Goal: Task Accomplishment & Management: Use online tool/utility

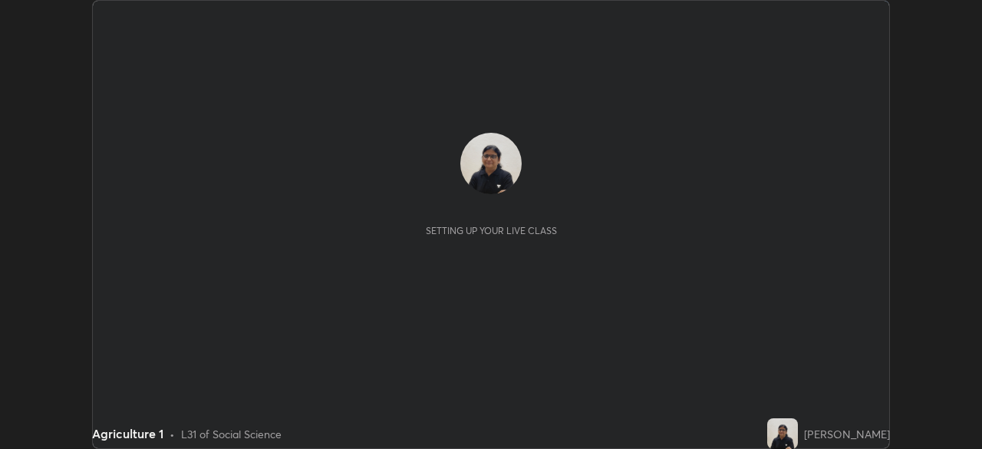
scroll to position [449, 982]
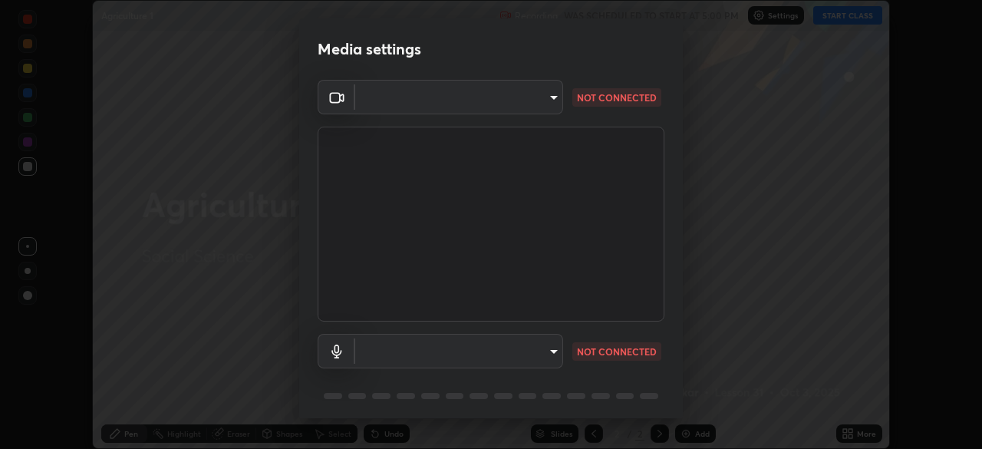
type input "e71460e2f3b1088b793b916af5c4649f3a08c12dec8142a086c785943032b170"
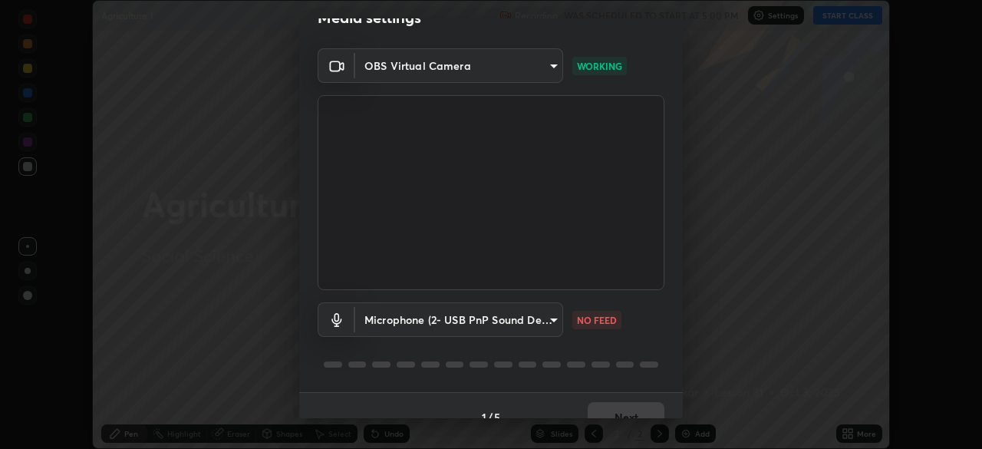
scroll to position [0, 0]
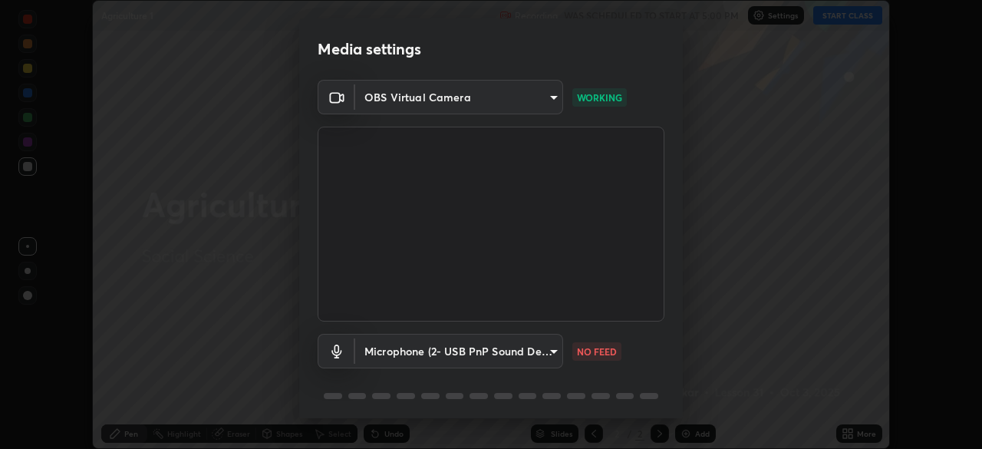
click at [548, 344] on body "Erase all Agriculture 1 Recording WAS SCHEDULED TO START AT 5:00 PM Settings ST…" at bounding box center [491, 224] width 982 height 449
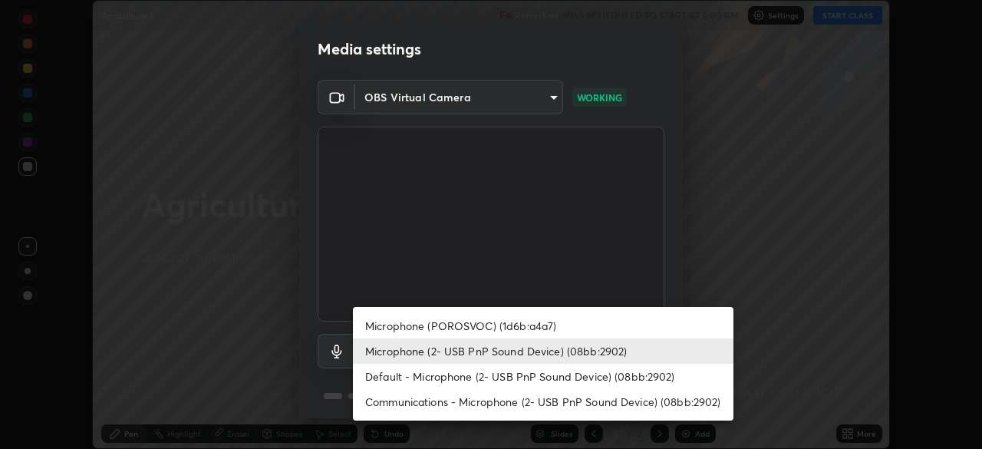
click at [434, 378] on li "Default - Microphone (2- USB PnP Sound Device) (08bb:2902)" at bounding box center [543, 376] width 380 height 25
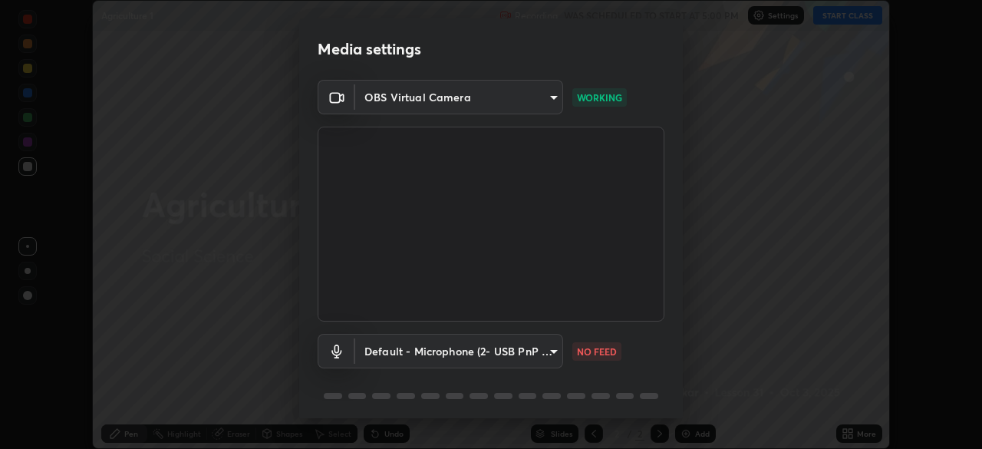
type input "default"
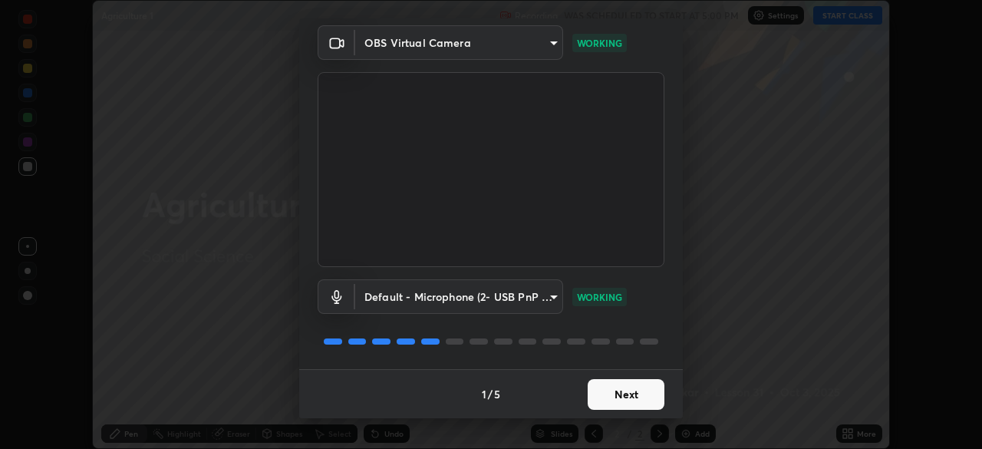
click at [614, 394] on button "Next" at bounding box center [626, 394] width 77 height 31
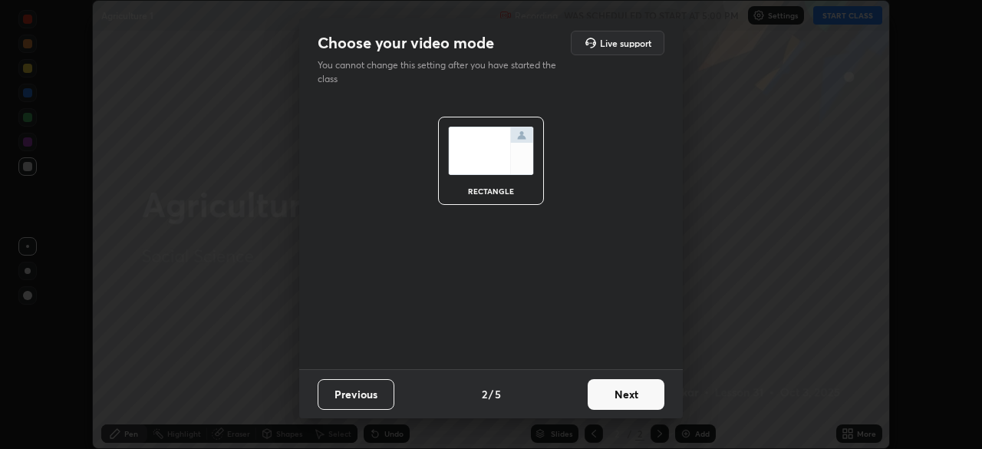
scroll to position [0, 0]
click at [632, 397] on button "Next" at bounding box center [626, 394] width 77 height 31
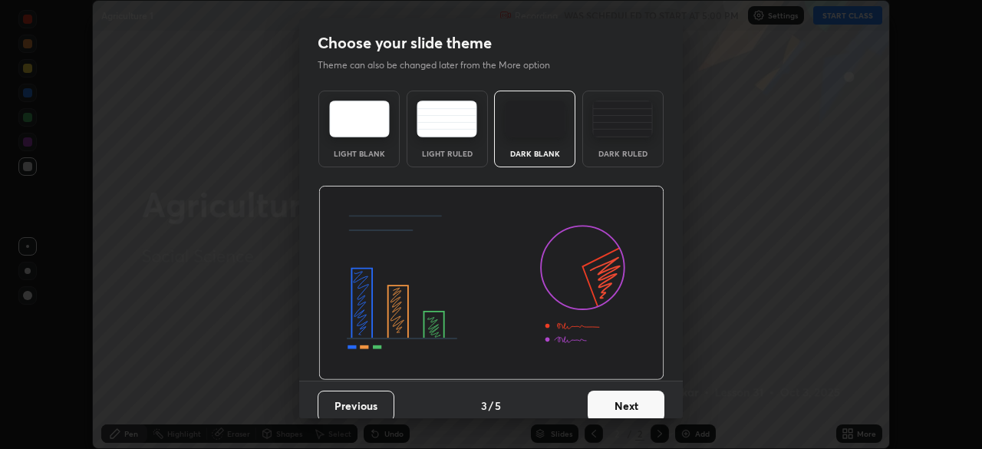
click at [637, 395] on button "Next" at bounding box center [626, 405] width 77 height 31
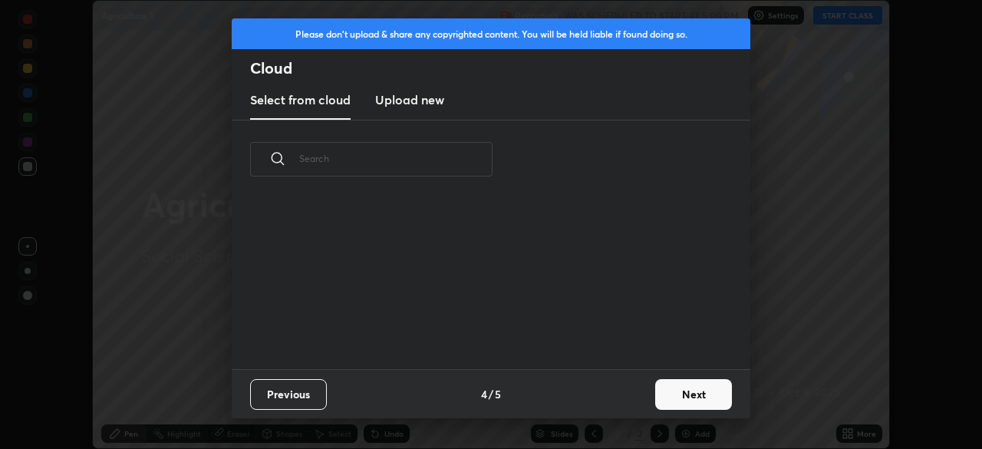
click at [637, 395] on div "Previous 4 / 5 Next" at bounding box center [491, 393] width 518 height 49
click at [643, 397] on div "Previous 4 / 5 Next" at bounding box center [491, 393] width 518 height 49
click at [667, 394] on button "Next" at bounding box center [693, 394] width 77 height 31
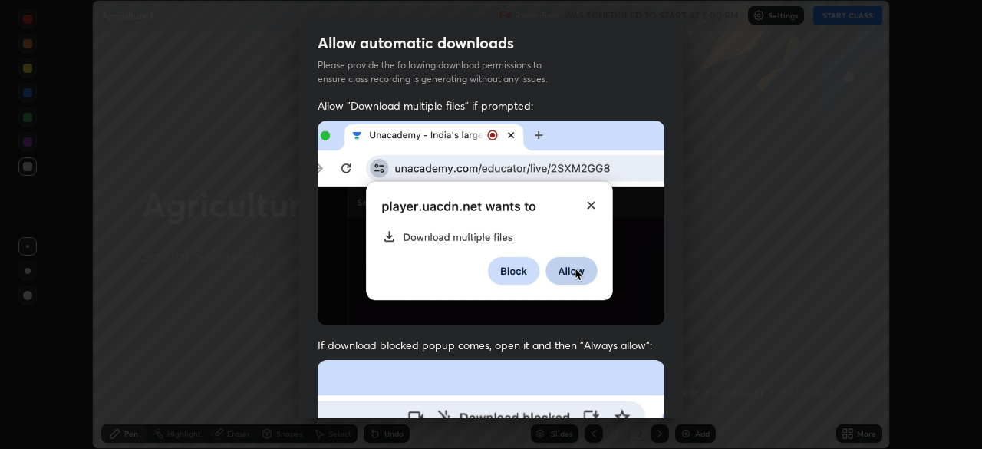
click at [683, 390] on div "Allow automatic downloads Please provide the following download permissions to …" at bounding box center [491, 224] width 982 height 449
click at [690, 390] on div "Allow automatic downloads Please provide the following download permissions to …" at bounding box center [491, 224] width 982 height 449
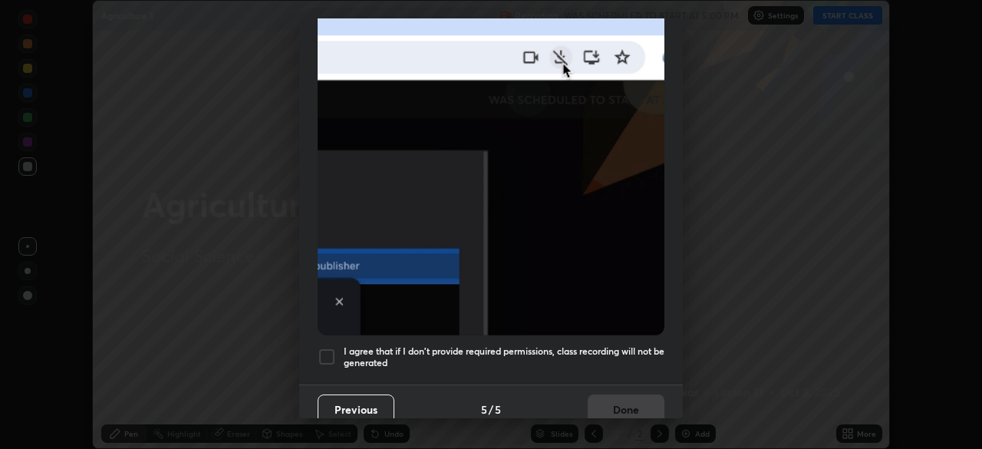
scroll to position [367, 0]
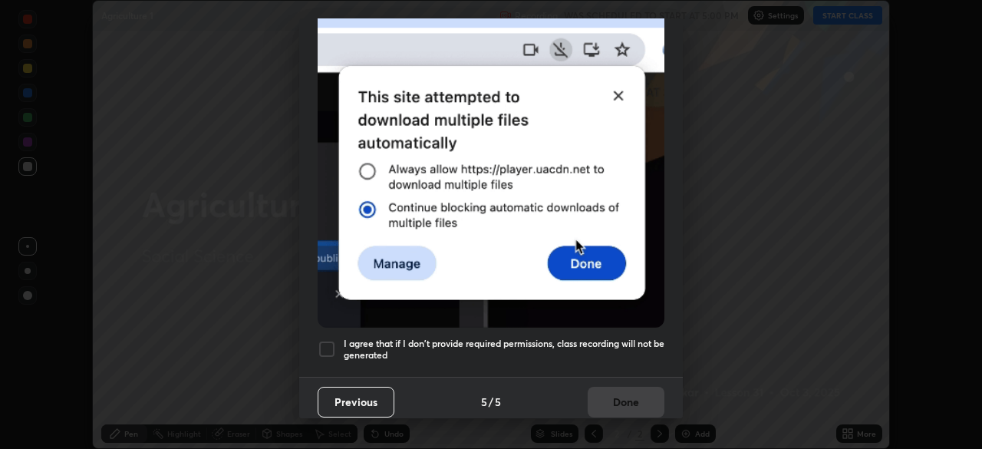
click at [338, 393] on button "Previous" at bounding box center [356, 402] width 77 height 31
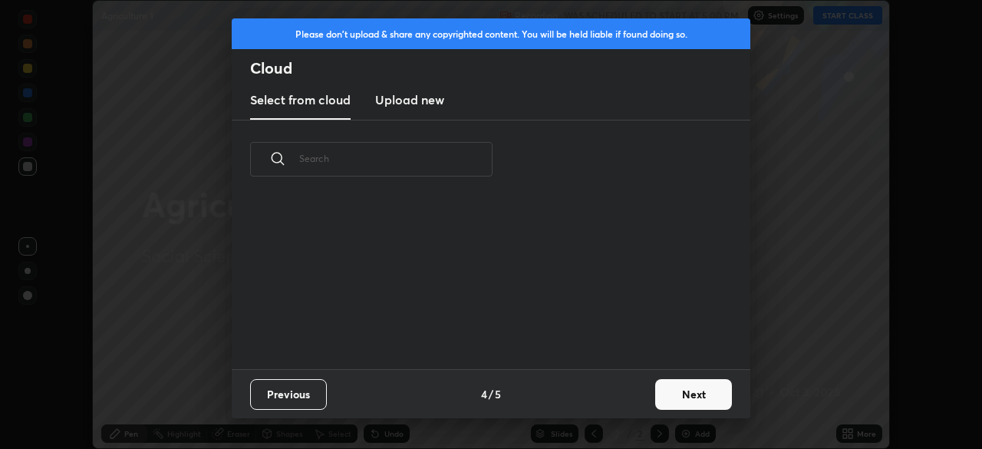
scroll to position [170, 492]
click at [419, 100] on h3 "Upload new" at bounding box center [409, 100] width 69 height 18
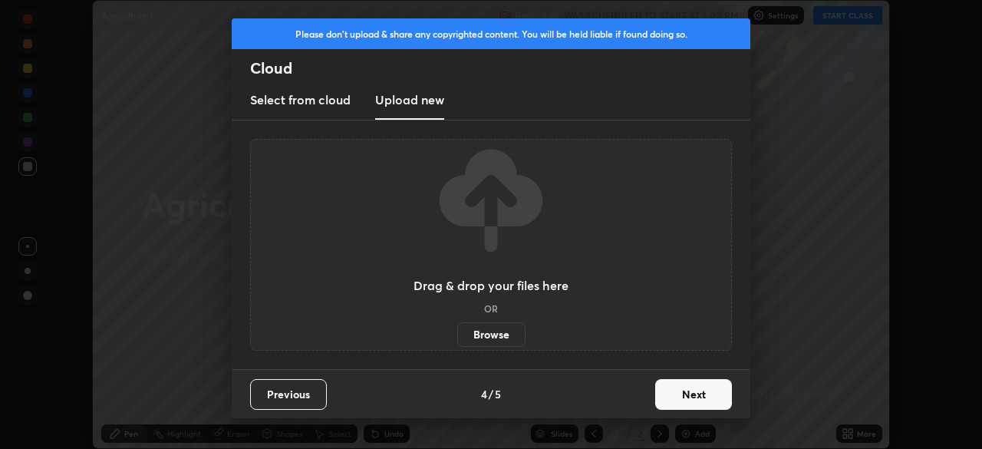
click at [486, 331] on label "Browse" at bounding box center [491, 334] width 68 height 25
click at [457, 331] on input "Browse" at bounding box center [457, 334] width 0 height 25
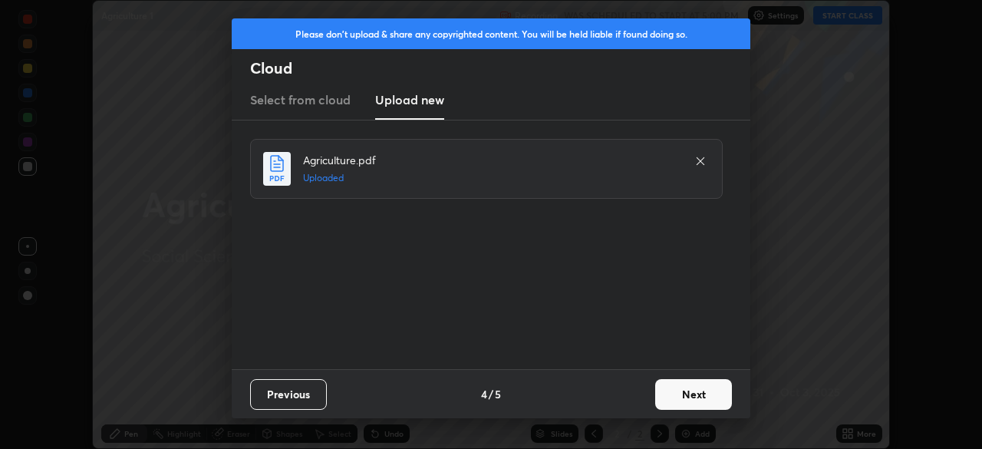
click at [696, 382] on button "Next" at bounding box center [693, 394] width 77 height 31
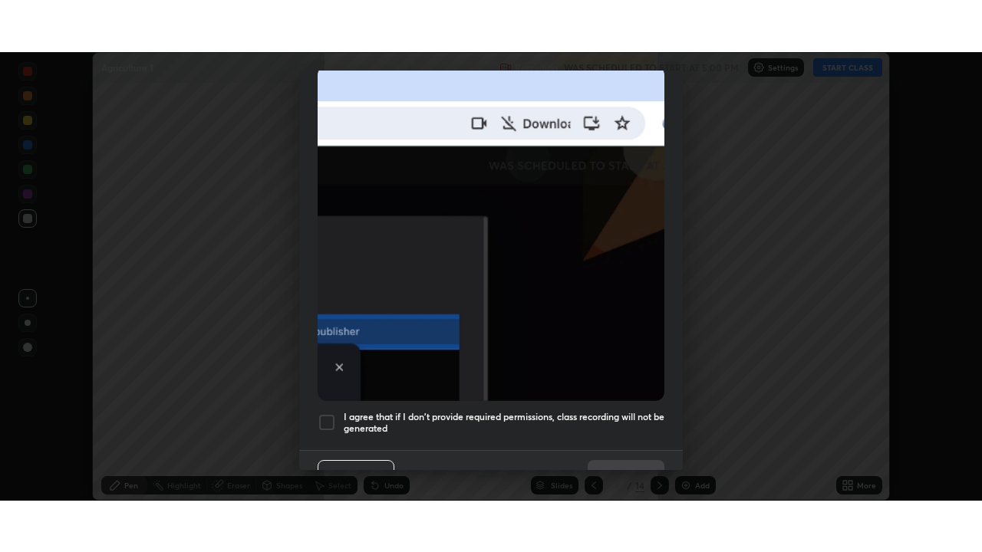
scroll to position [367, 0]
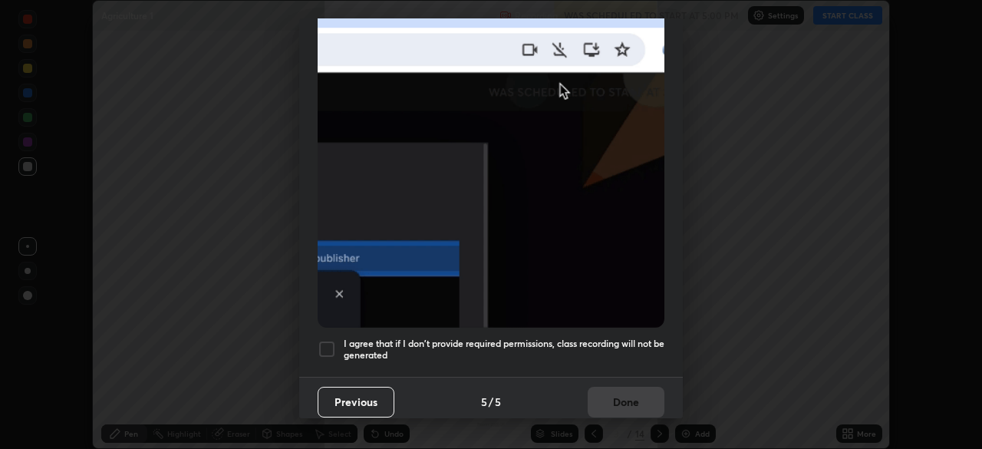
click at [478, 339] on h5 "I agree that if I don't provide required permissions, class recording will not …" at bounding box center [504, 349] width 321 height 24
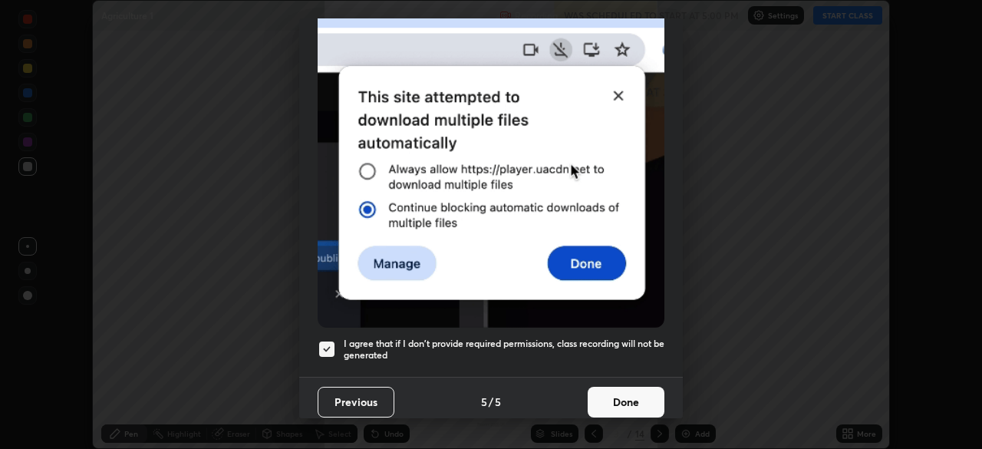
click at [620, 387] on button "Done" at bounding box center [626, 402] width 77 height 31
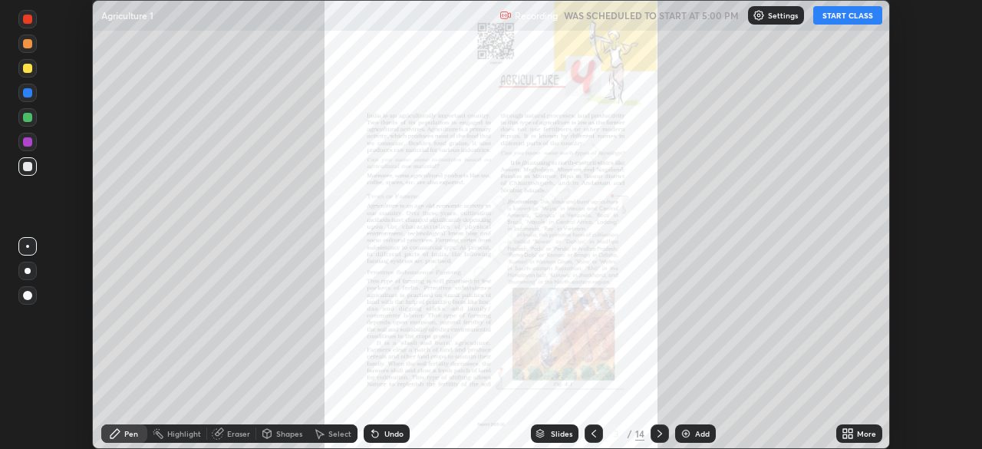
click at [843, 14] on button "START CLASS" at bounding box center [847, 15] width 69 height 18
click at [861, 430] on div "More" at bounding box center [866, 434] width 19 height 8
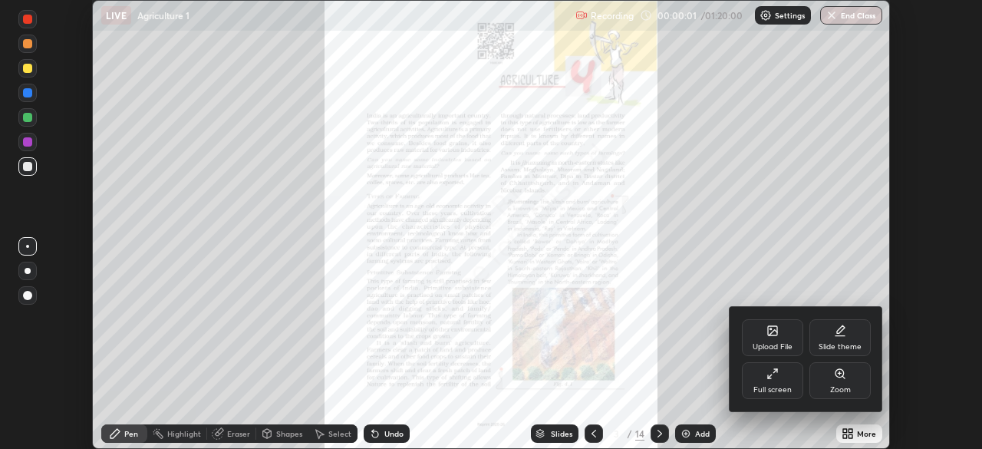
click at [775, 376] on icon at bounding box center [772, 373] width 12 height 12
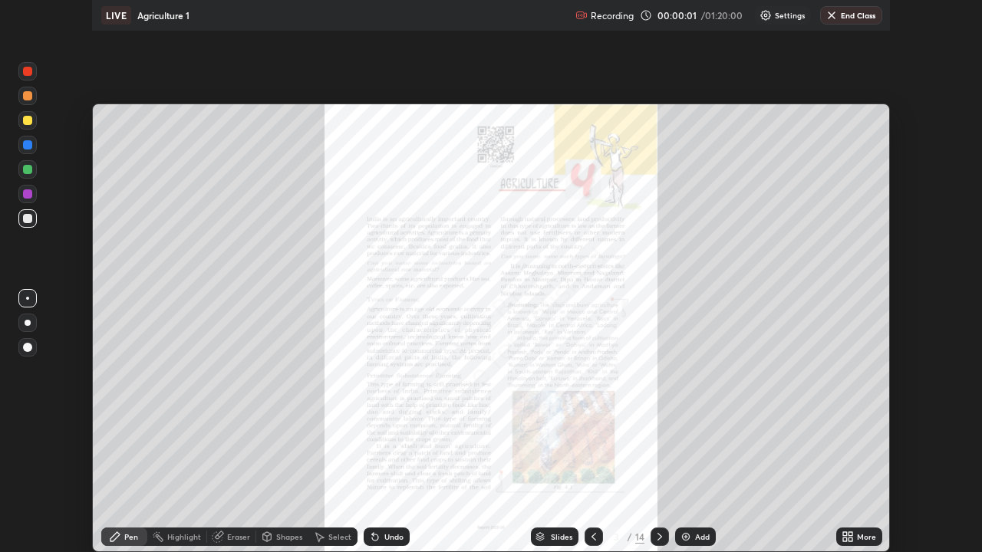
scroll to position [552, 982]
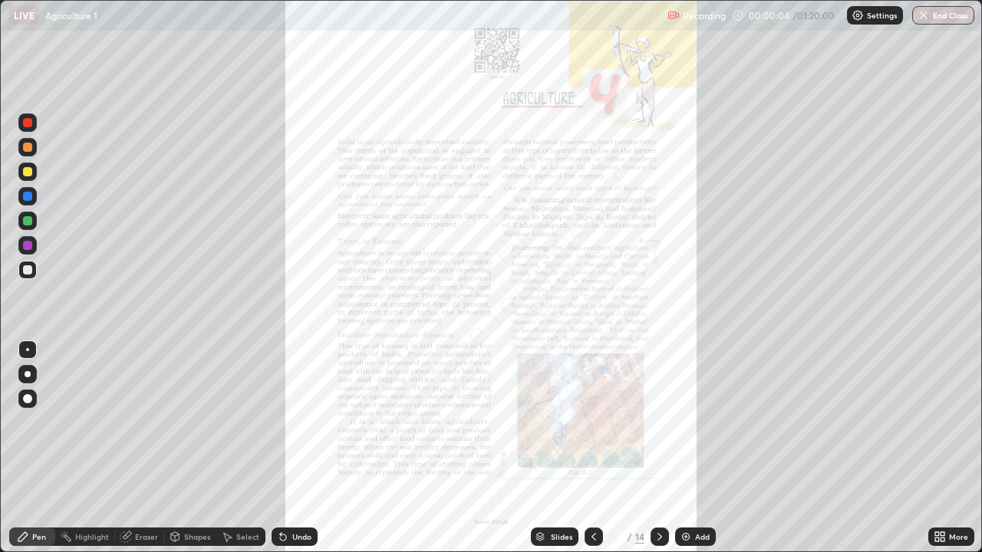
click at [552, 448] on div "Slides" at bounding box center [561, 537] width 21 height 8
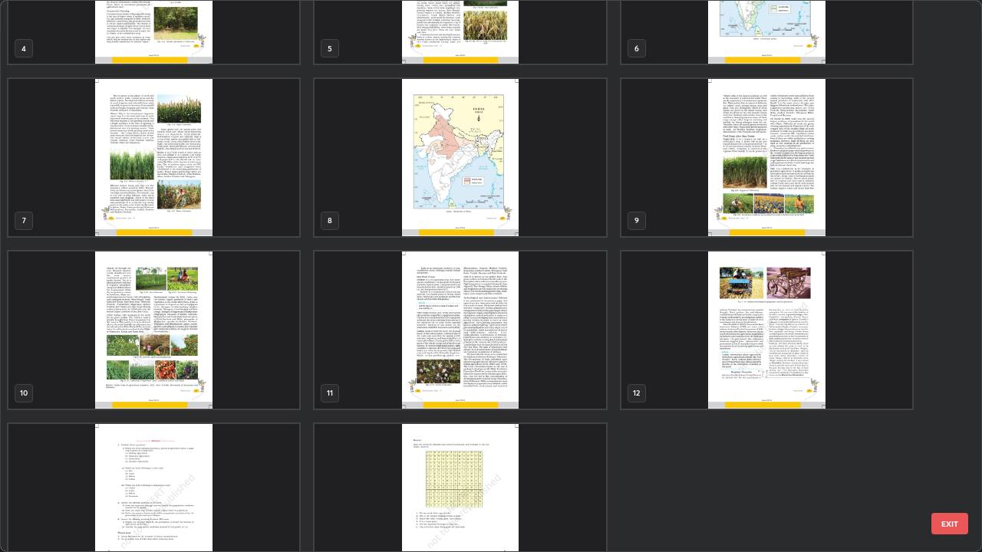
scroll to position [311, 0]
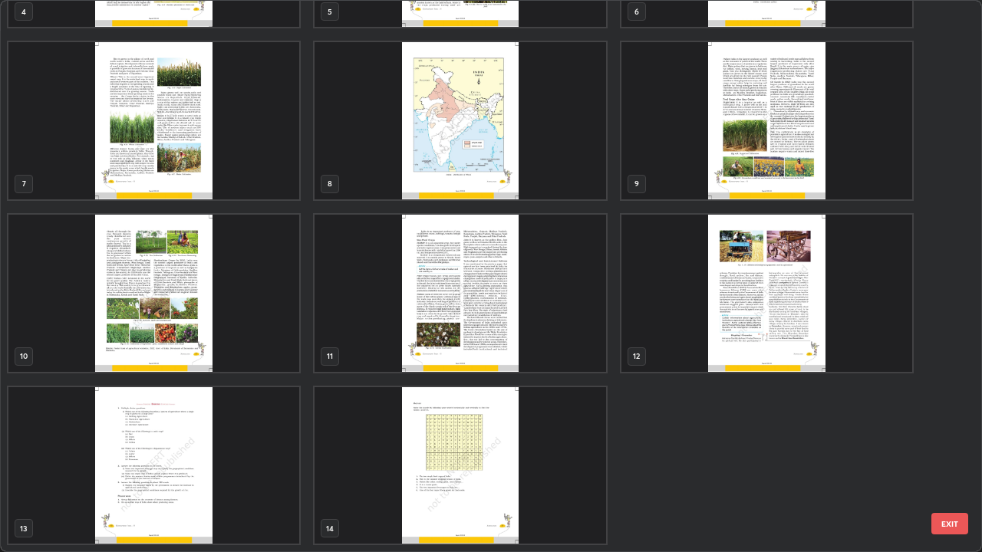
click at [498, 448] on img "grid" at bounding box center [459, 465] width 291 height 157
click at [499, 444] on img "grid" at bounding box center [459, 465] width 291 height 157
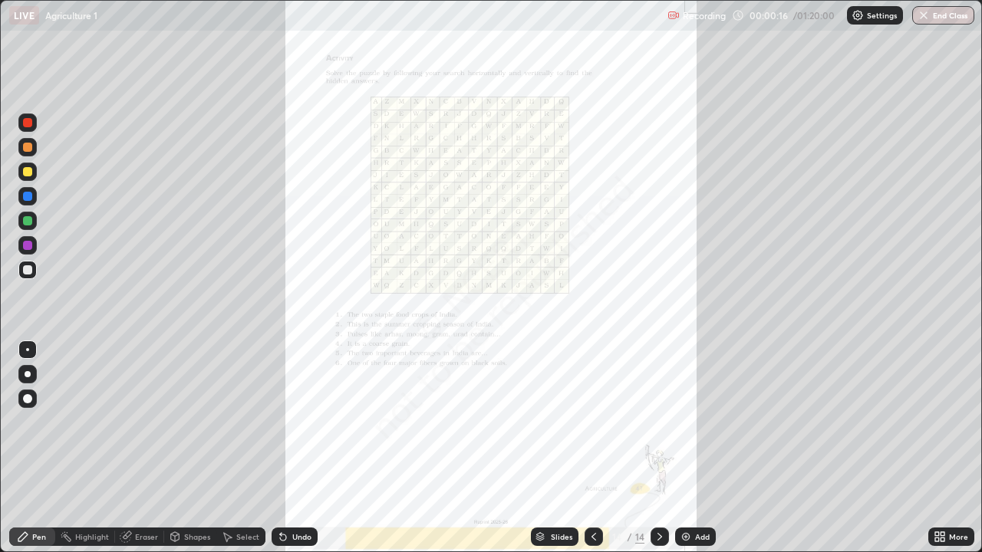
click at [553, 448] on div "Slides" at bounding box center [561, 537] width 21 height 8
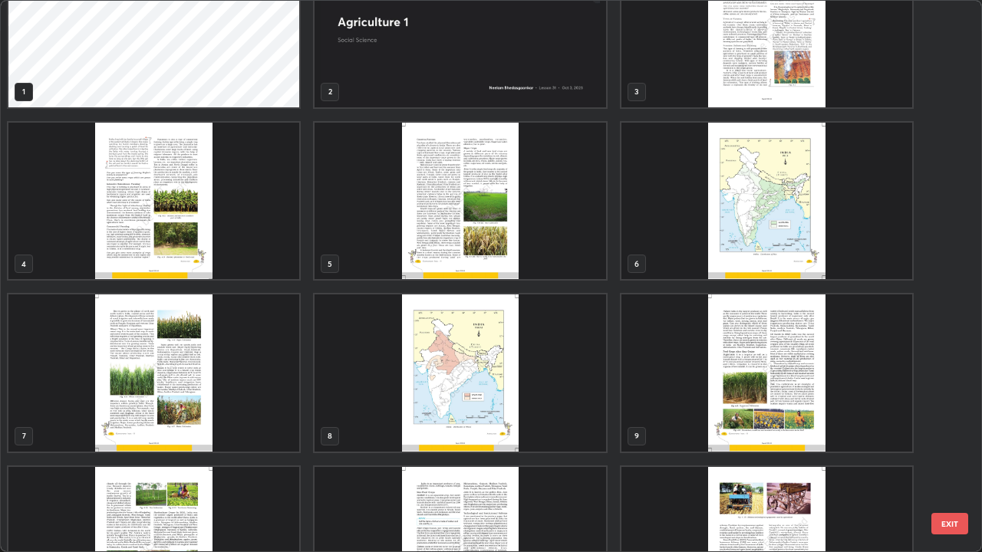
scroll to position [0, 0]
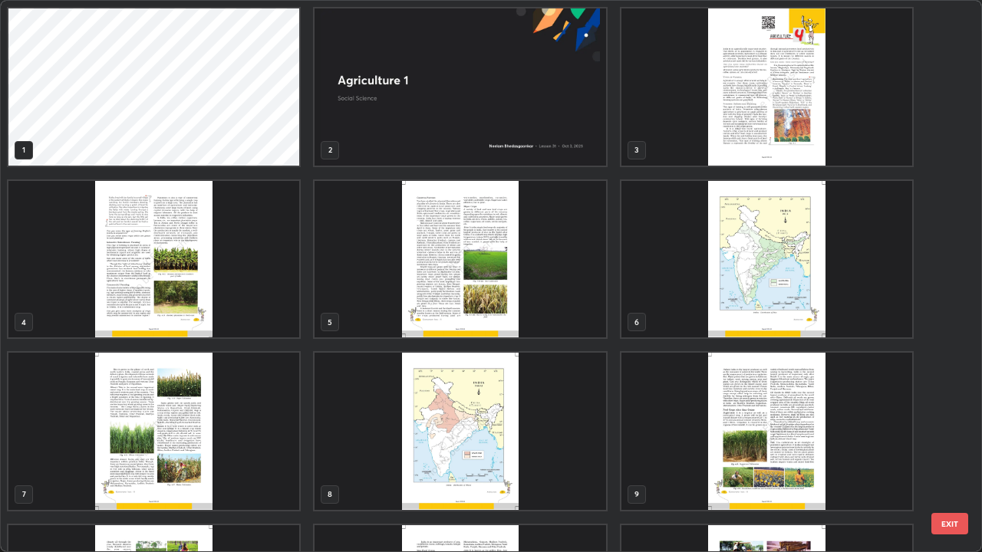
click at [700, 123] on img "grid" at bounding box center [766, 86] width 291 height 157
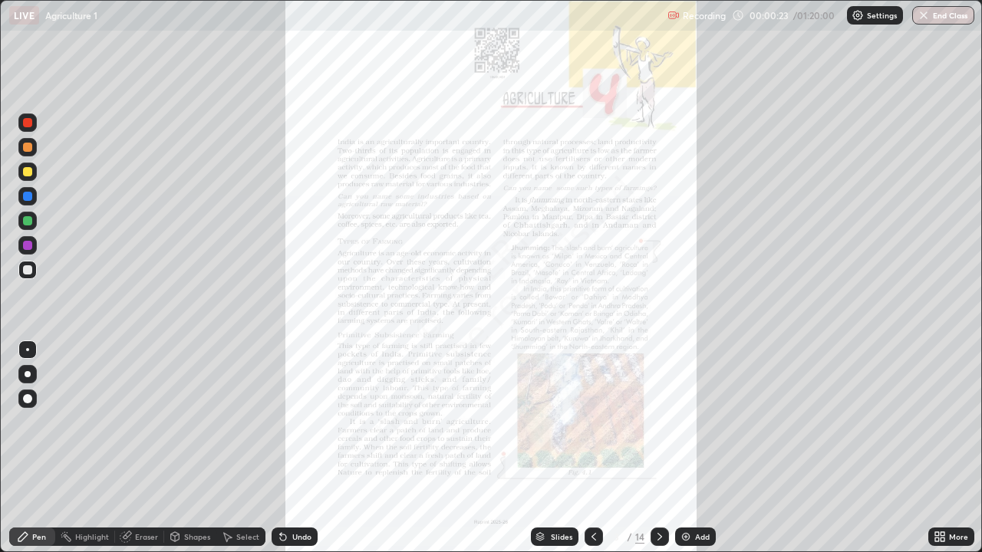
click at [952, 448] on div "More" at bounding box center [958, 537] width 19 height 8
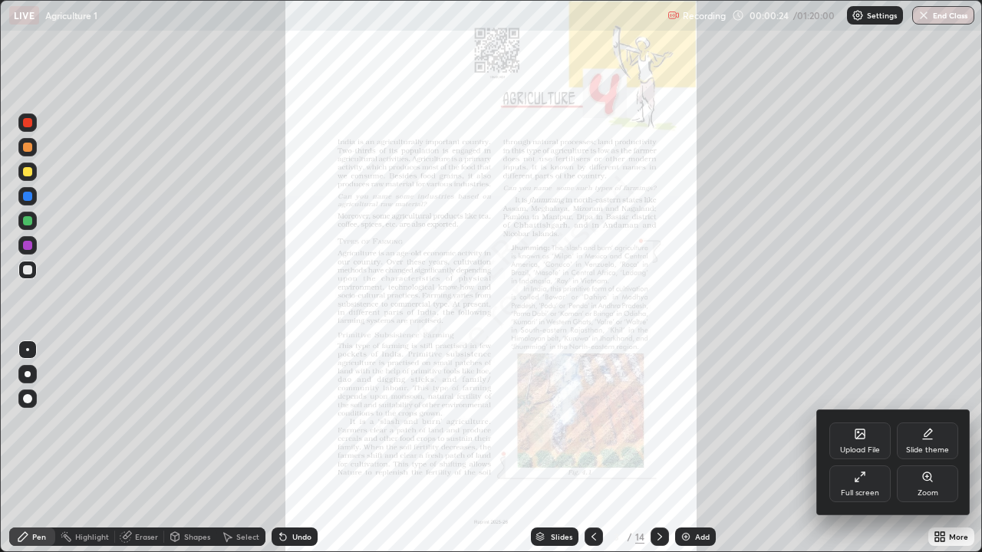
click at [922, 448] on icon at bounding box center [927, 477] width 12 height 12
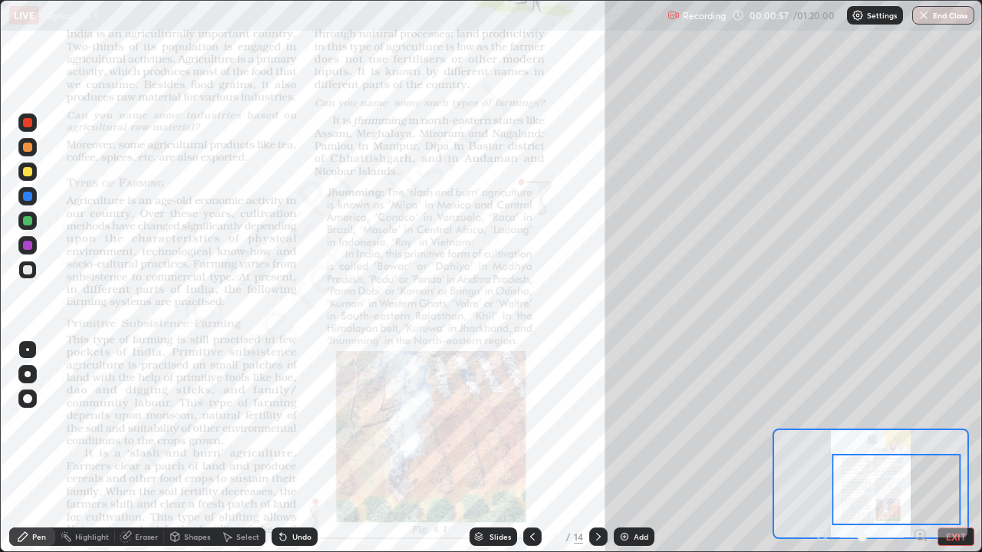
click at [28, 220] on div at bounding box center [27, 220] width 9 height 9
click at [26, 217] on div at bounding box center [27, 220] width 9 height 9
click at [31, 219] on div at bounding box center [27, 220] width 9 height 9
click at [28, 221] on div at bounding box center [27, 220] width 9 height 9
